Goal: Task Accomplishment & Management: Complete application form

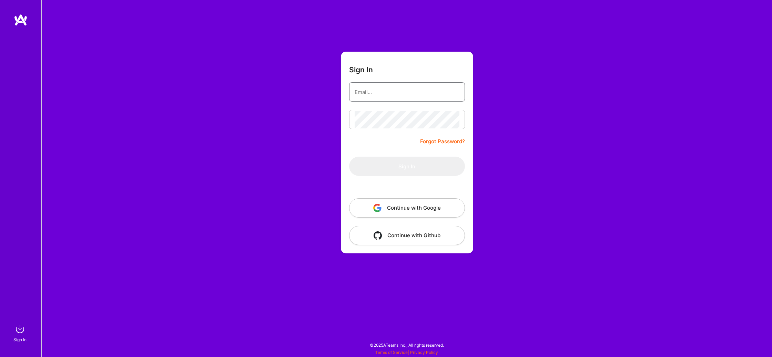
type input "[EMAIL_ADDRESS][DOMAIN_NAME]"
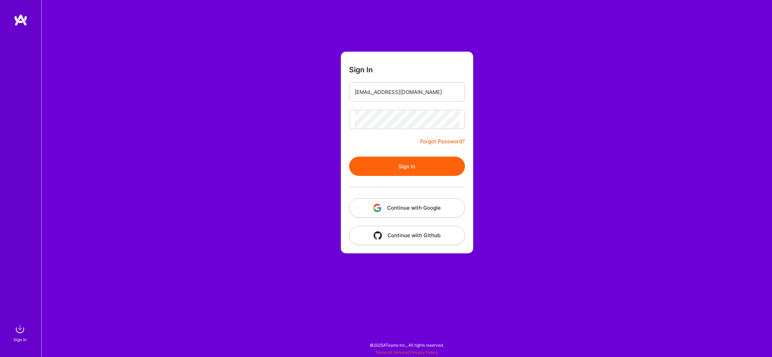
drag, startPoint x: 415, startPoint y: 167, endPoint x: 388, endPoint y: 162, distance: 27.3
click at [415, 167] on button "Sign In" at bounding box center [407, 166] width 116 height 19
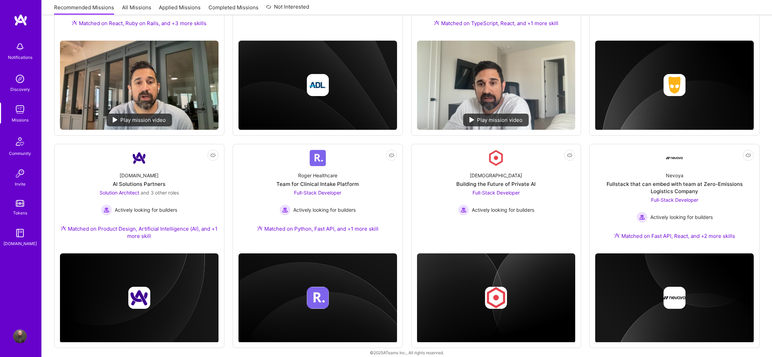
scroll to position [185, 0]
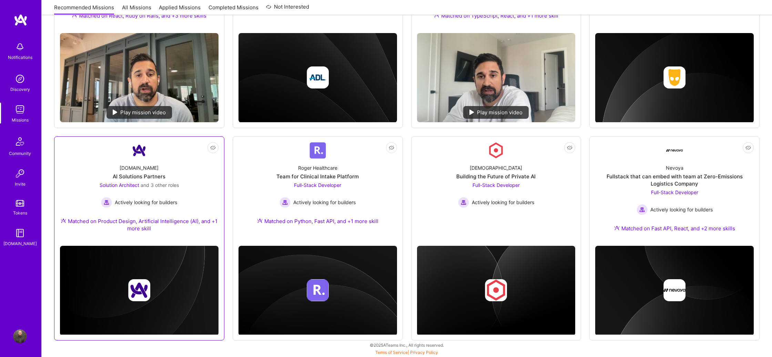
click at [191, 189] on div "[DOMAIN_NAME] AI Solutions Partners Solution Architect and 3 other roles Active…" at bounding box center [139, 200] width 158 height 82
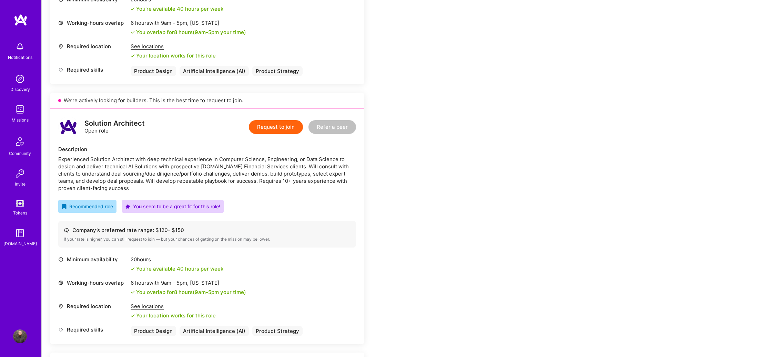
scroll to position [590, 0]
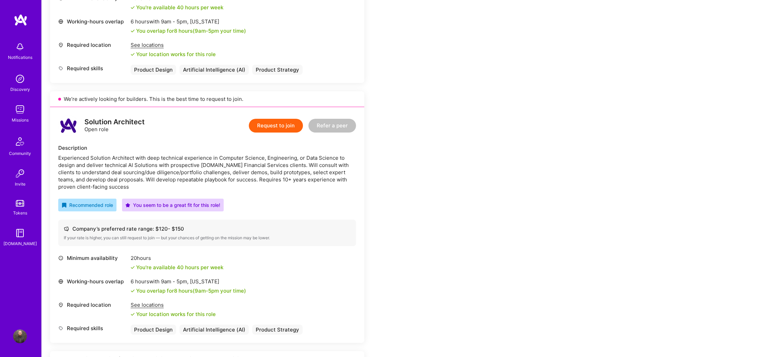
click at [269, 130] on button "Request to join" at bounding box center [276, 126] width 54 height 14
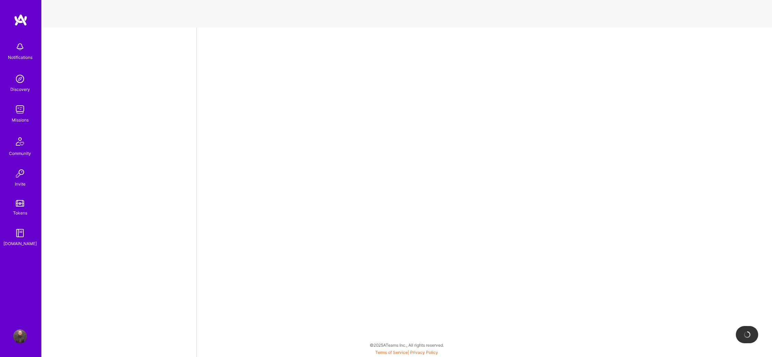
select select "US"
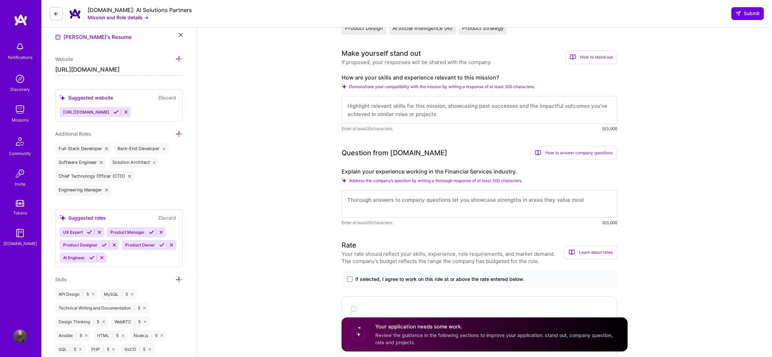
scroll to position [207, 0]
